Goal: Go to known website: Access a specific website the user already knows

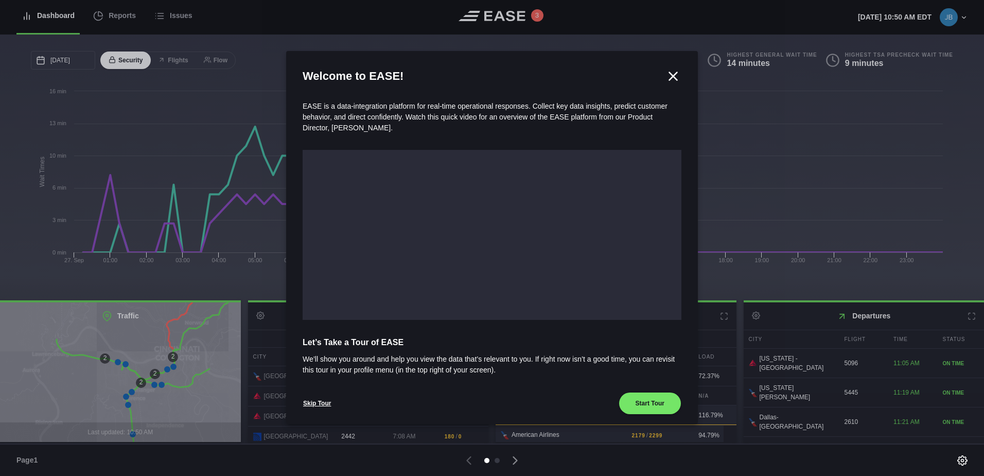
click at [673, 73] on icon at bounding box center [673, 75] width 15 height 15
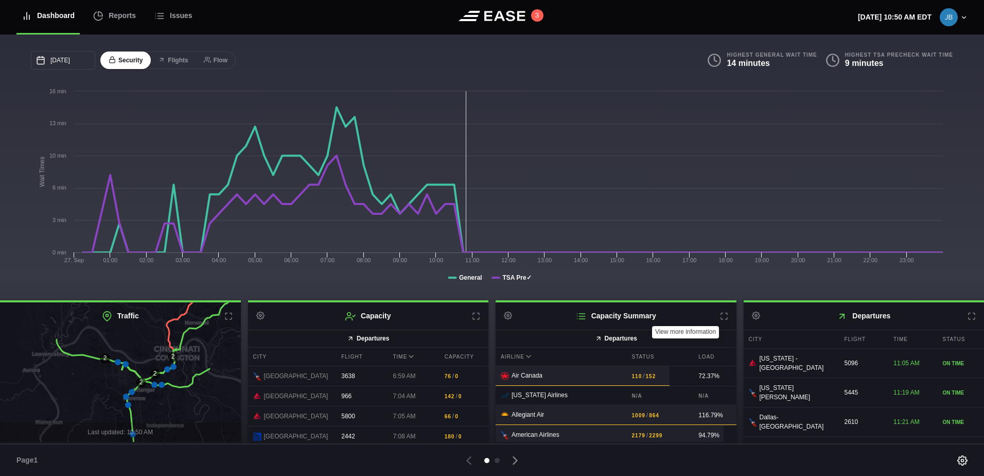
click at [723, 318] on icon at bounding box center [724, 316] width 8 height 8
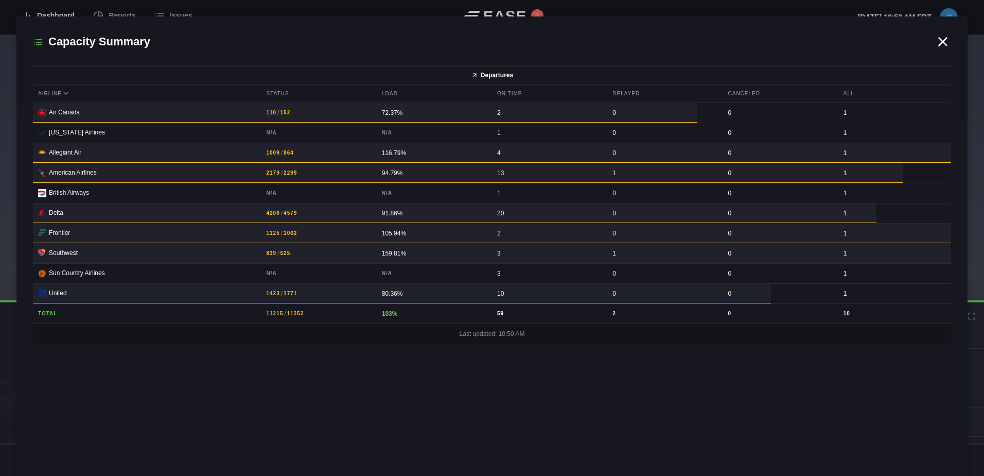
click at [11, 20] on div at bounding box center [492, 238] width 984 height 476
